Goal: Communication & Community: Connect with others

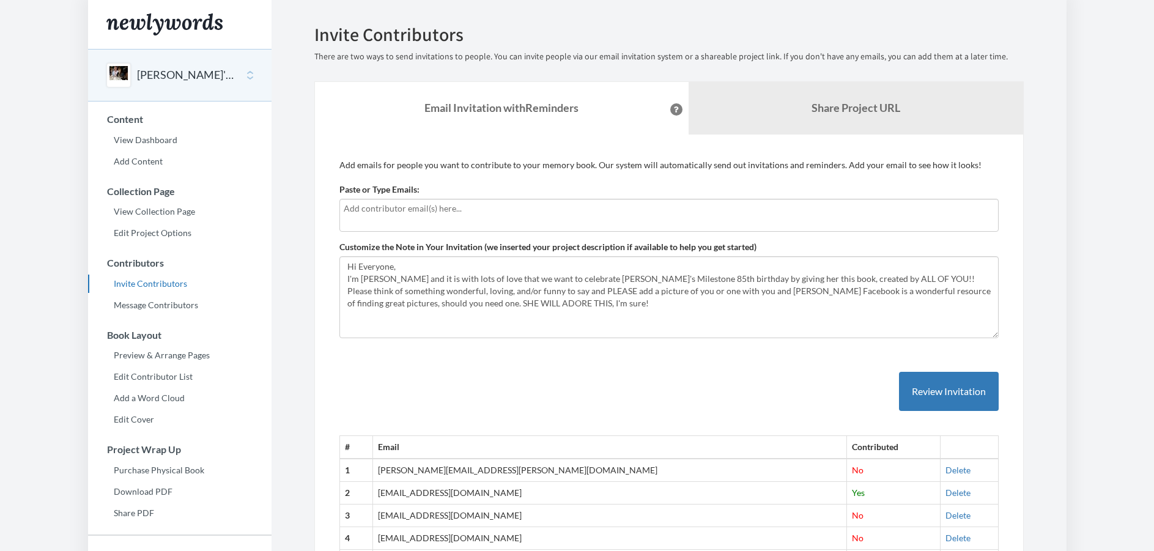
click at [423, 217] on div at bounding box center [668, 215] width 659 height 33
type input "M"
type input "[EMAIL_ADDRESS][DOMAIN_NAME]"
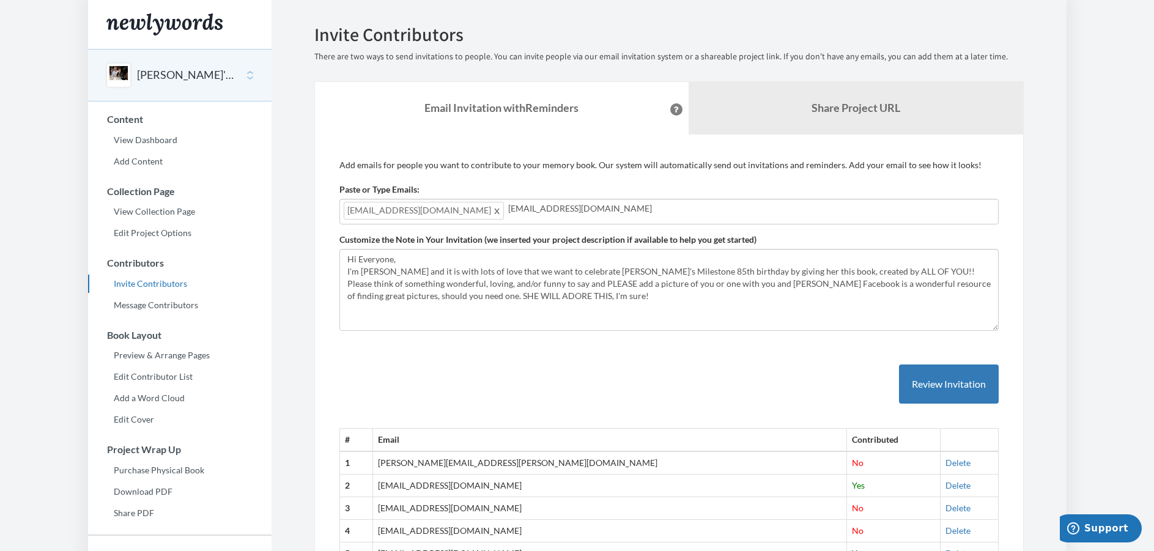
type input "[EMAIL_ADDRESS][DOMAIN_NAME]"
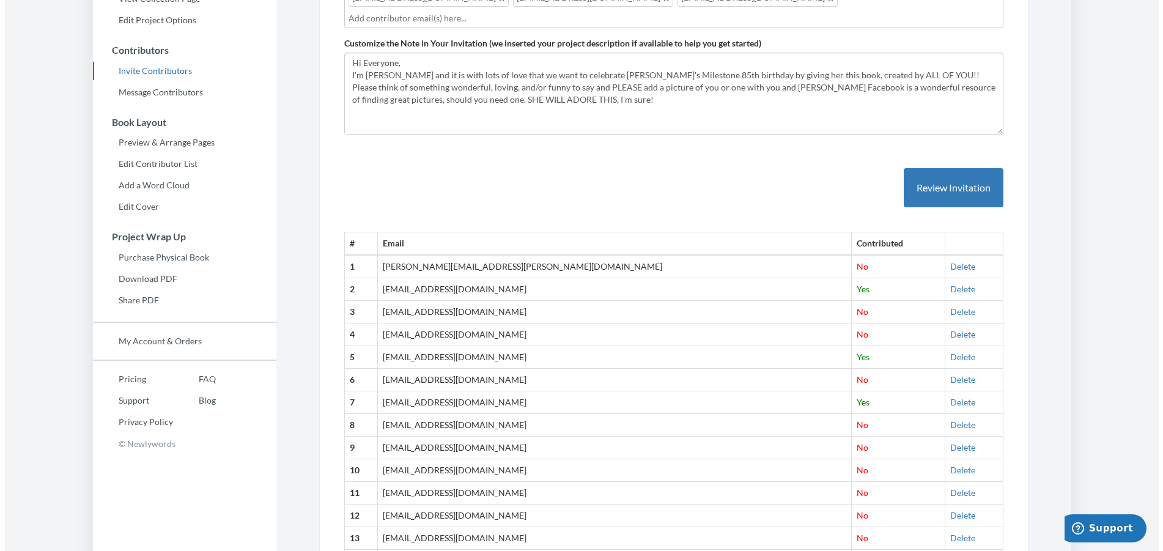
scroll to position [111, 0]
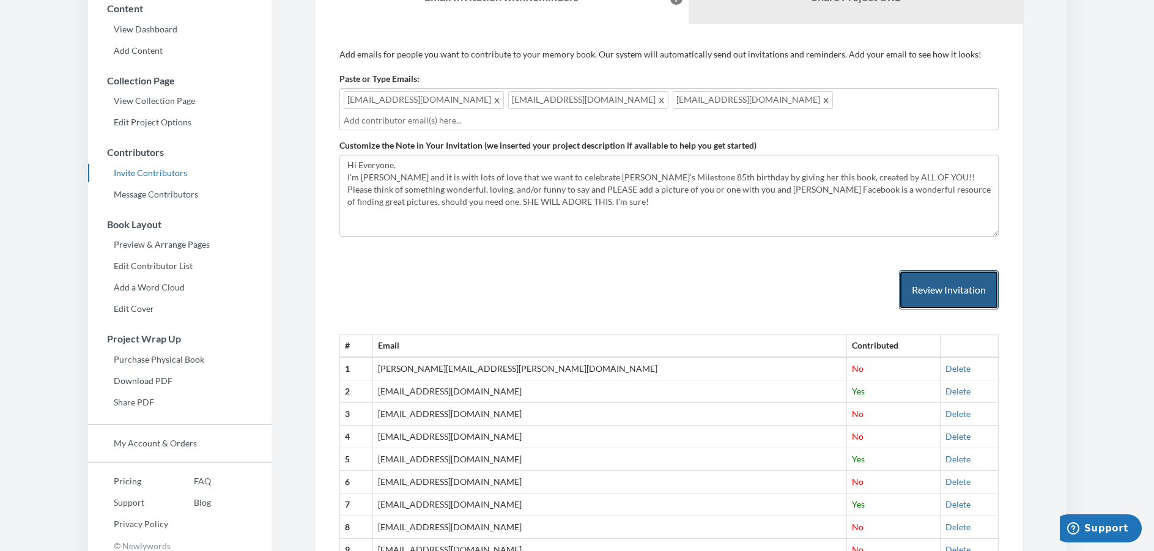
click at [956, 271] on button "Review Invitation" at bounding box center [949, 290] width 100 height 40
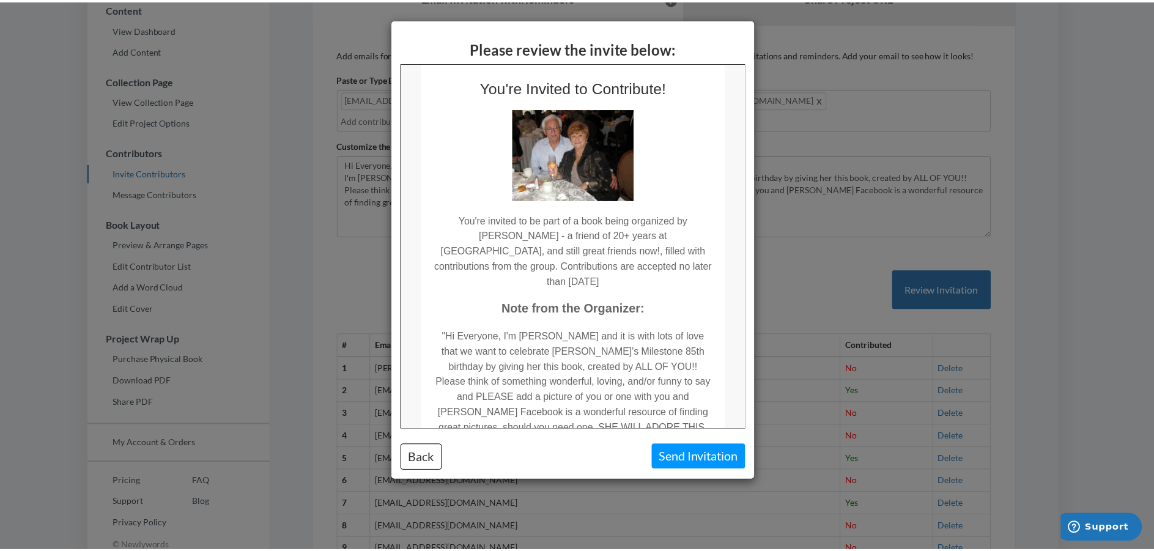
scroll to position [0, 0]
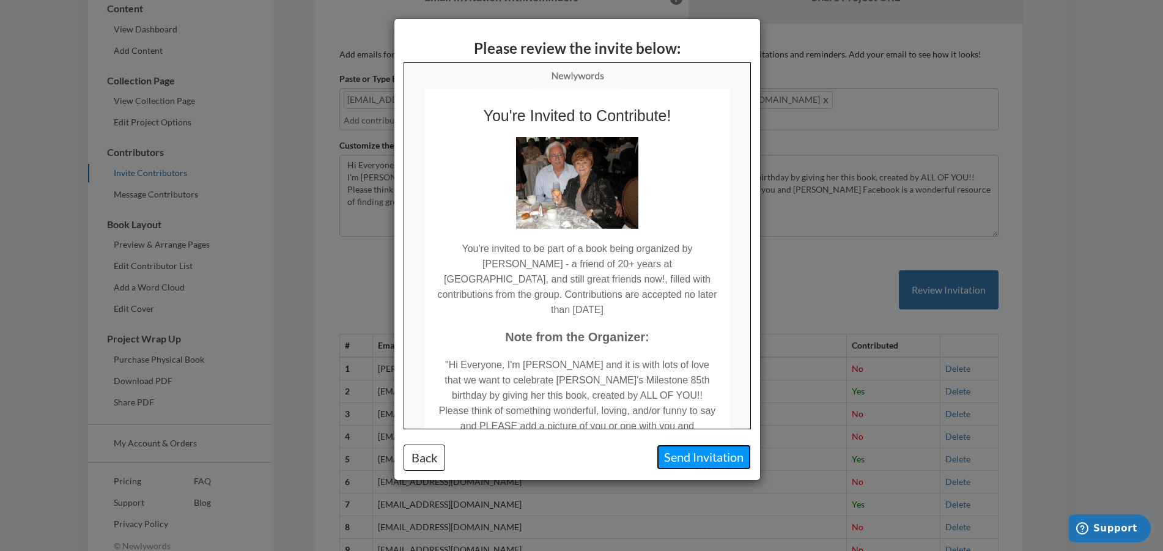
click at [693, 453] on button "Send Invitation" at bounding box center [704, 457] width 94 height 25
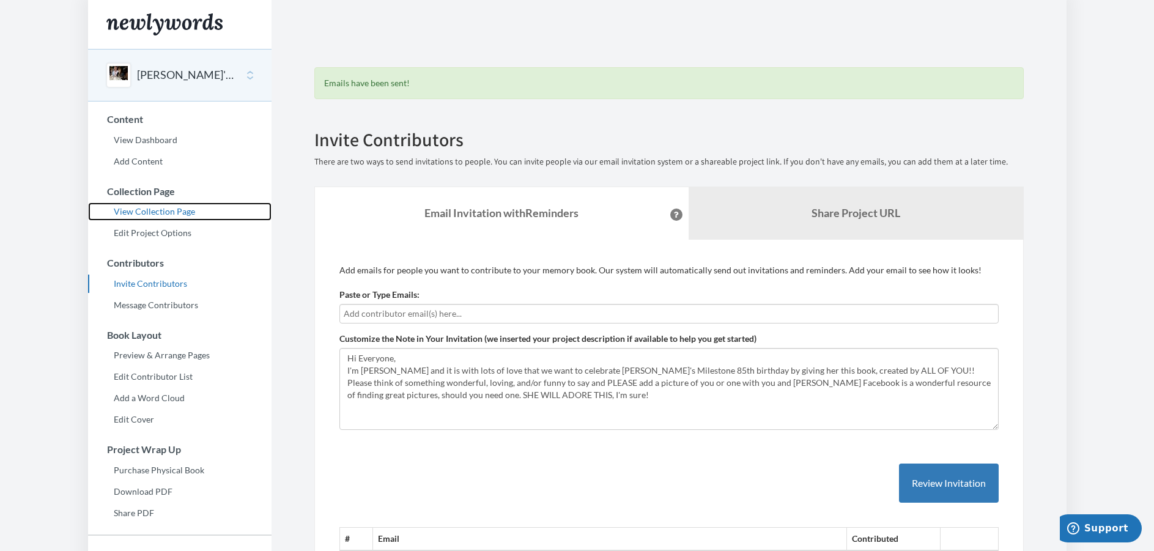
click at [182, 212] on link "View Collection Page" at bounding box center [179, 211] width 183 height 18
